Goal: Navigation & Orientation: Go to known website

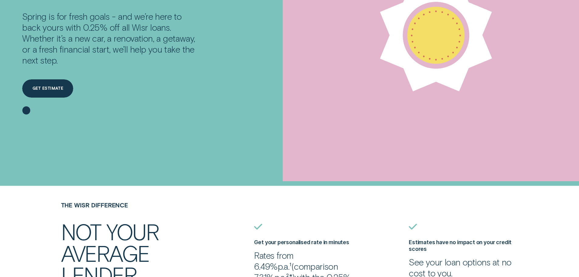
scroll to position [122, 0]
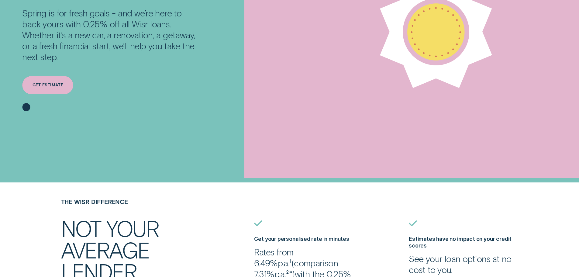
click at [54, 84] on div "Get estimate" at bounding box center [48, 85] width 31 height 4
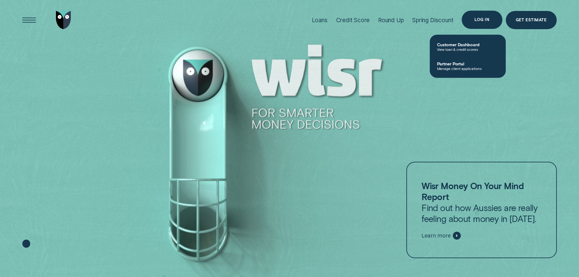
click at [471, 17] on div "Log in" at bounding box center [482, 20] width 40 height 18
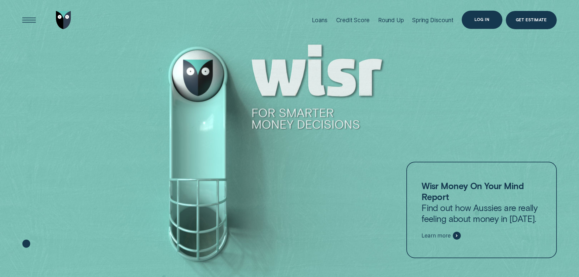
click at [475, 20] on div "Log in" at bounding box center [482, 20] width 40 height 18
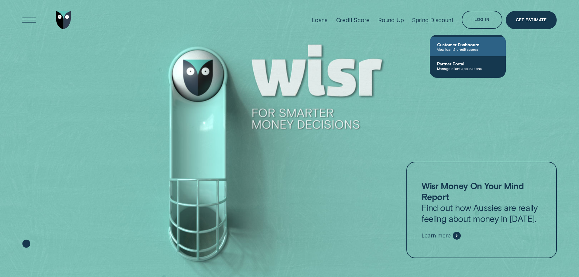
click at [468, 46] on span "Customer Dashboard" at bounding box center [467, 44] width 61 height 5
